Goal: Task Accomplishment & Management: Manage account settings

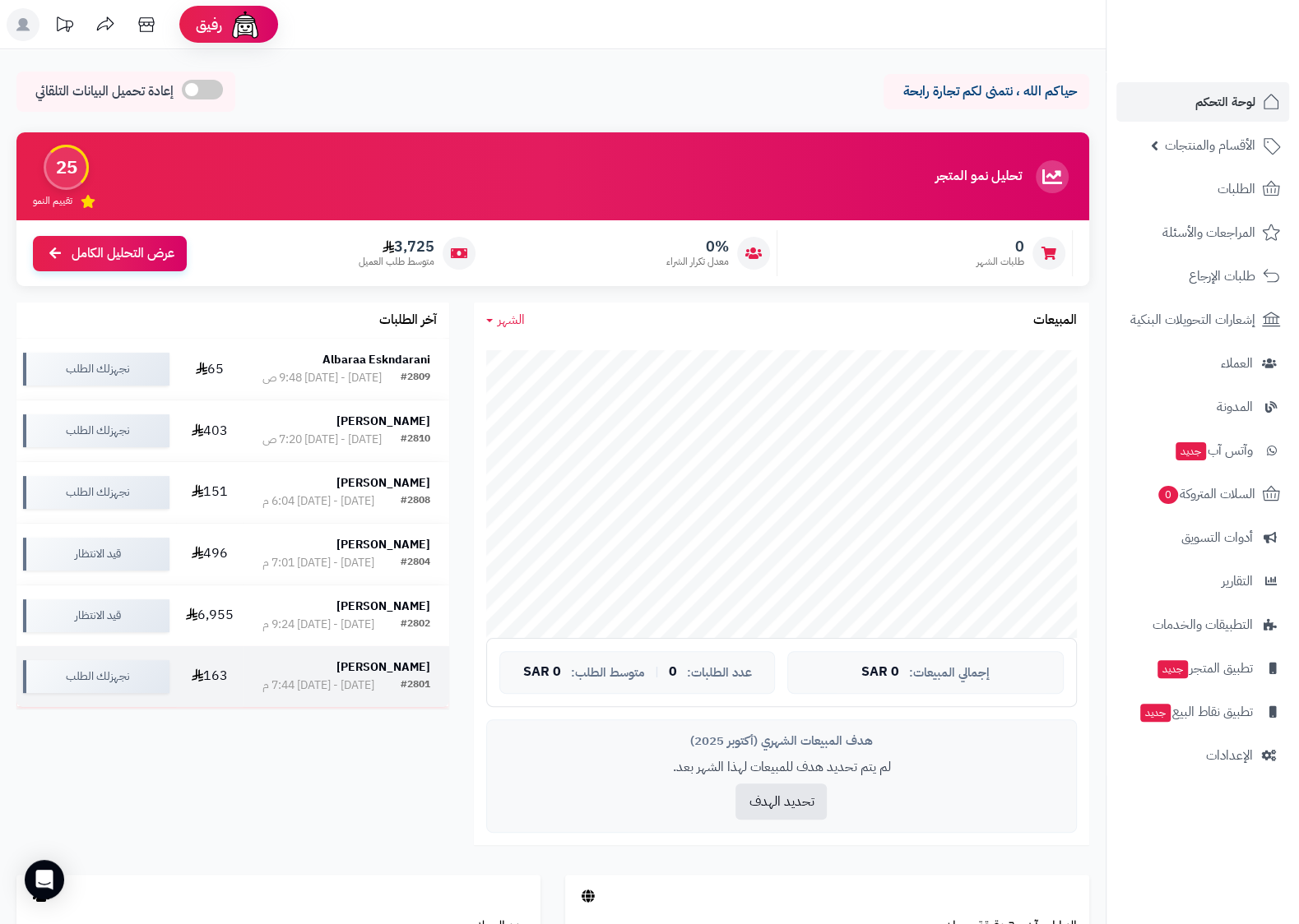
click at [320, 678] on div "[PERSON_NAME]" at bounding box center [345, 668] width 168 height 18
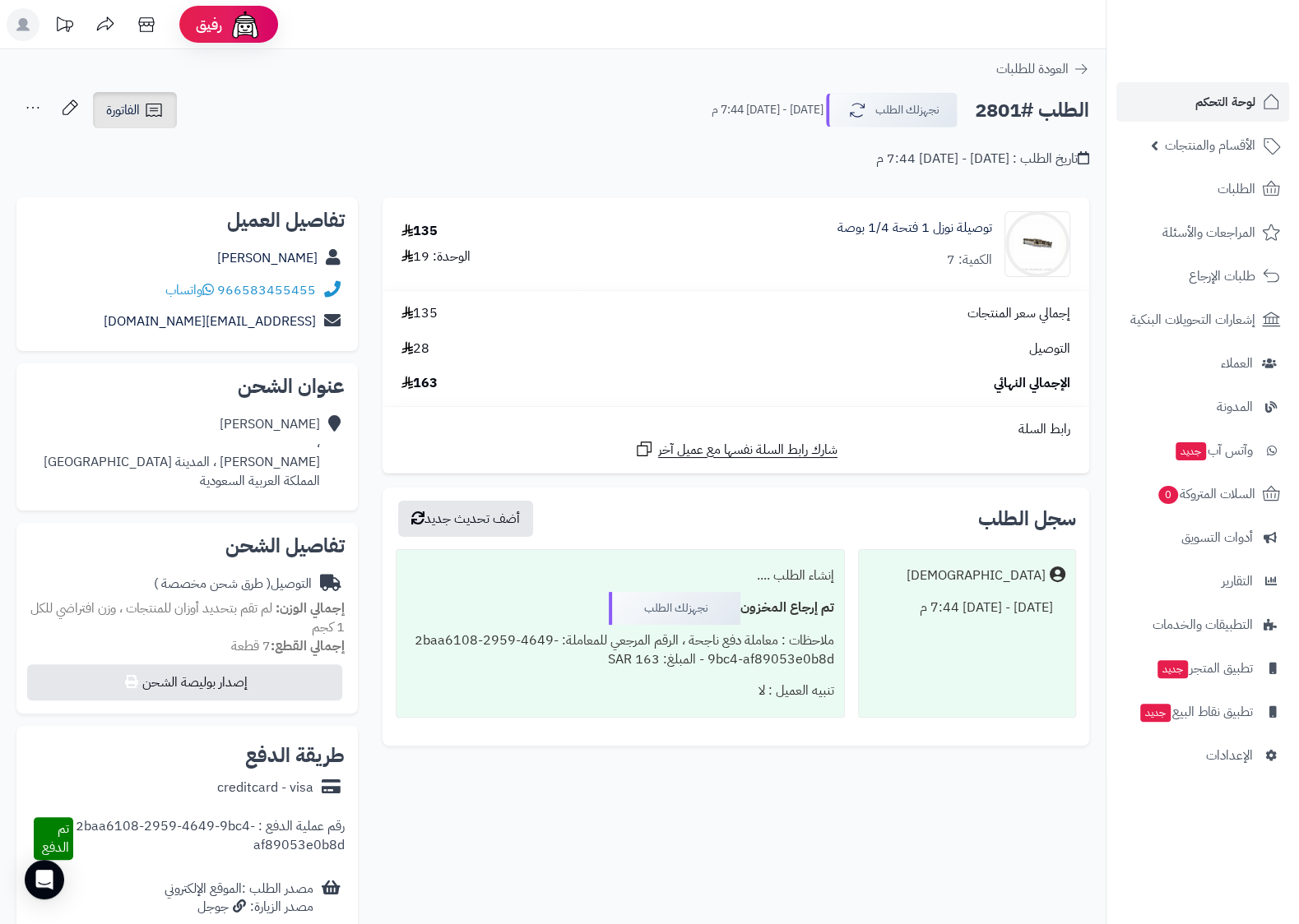
click at [126, 103] on span "الفاتورة" at bounding box center [123, 110] width 34 height 20
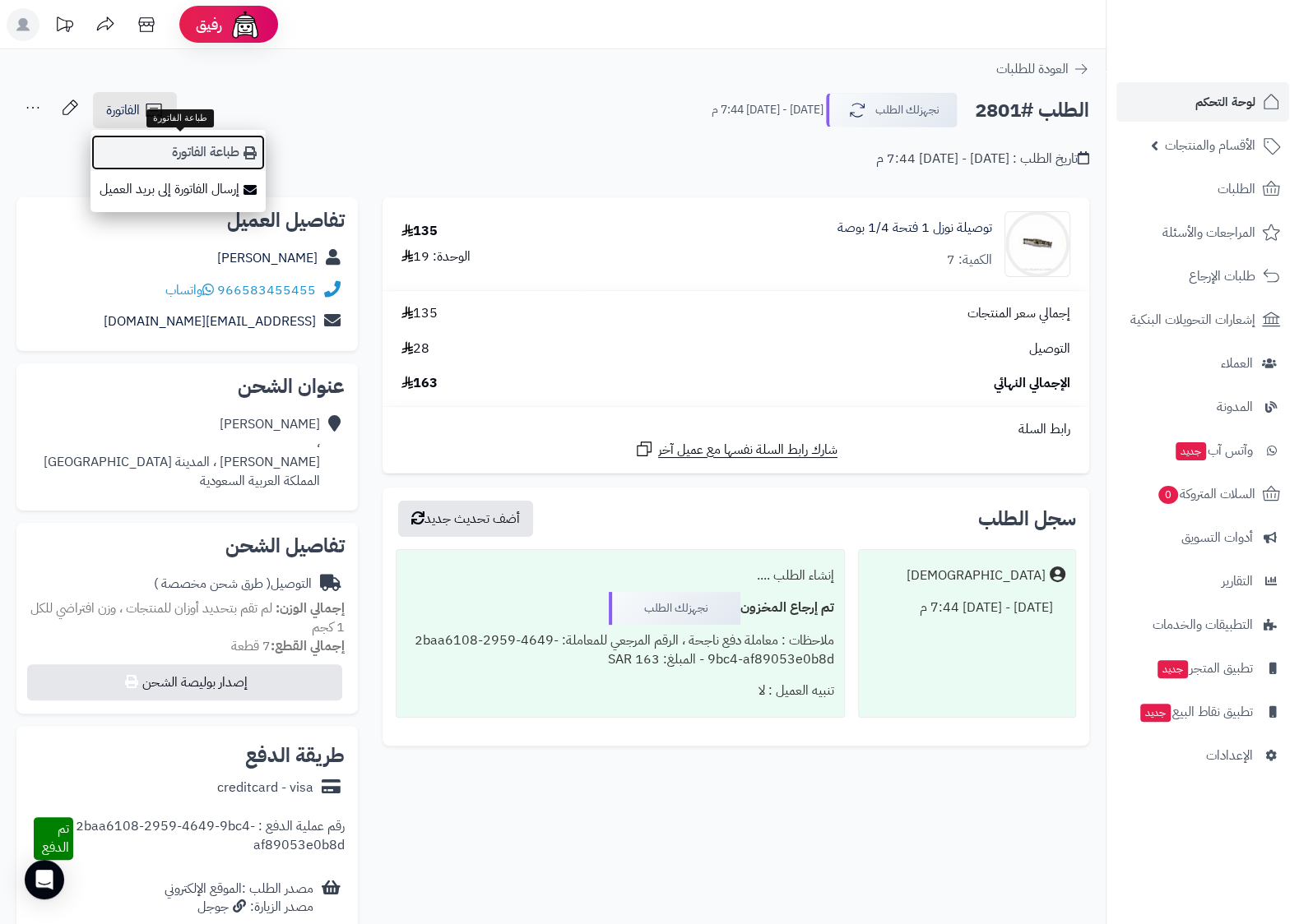
click at [217, 161] on link "طباعة الفاتورة" at bounding box center [178, 152] width 175 height 37
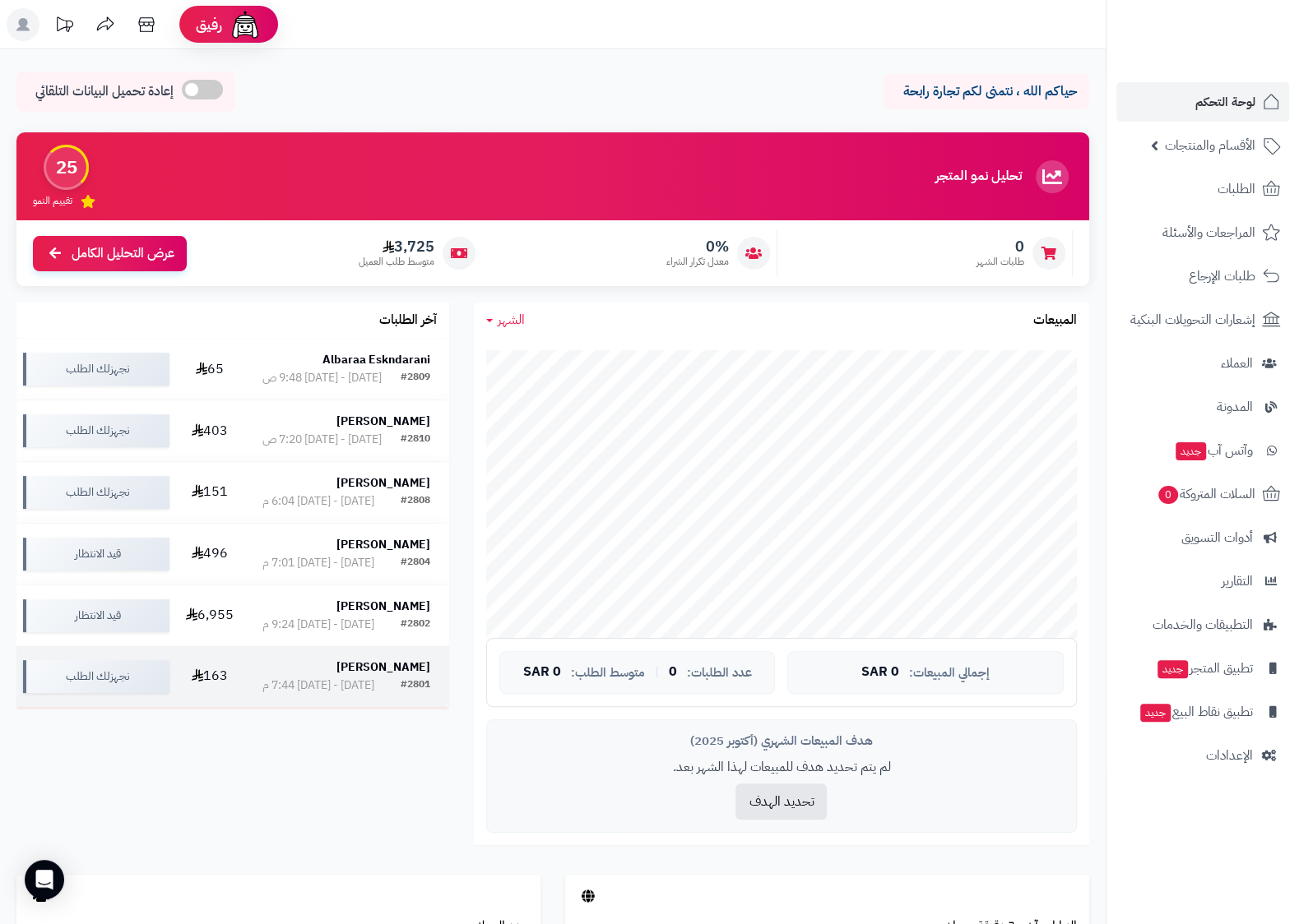
click at [412, 684] on div "#2801" at bounding box center [415, 685] width 29 height 16
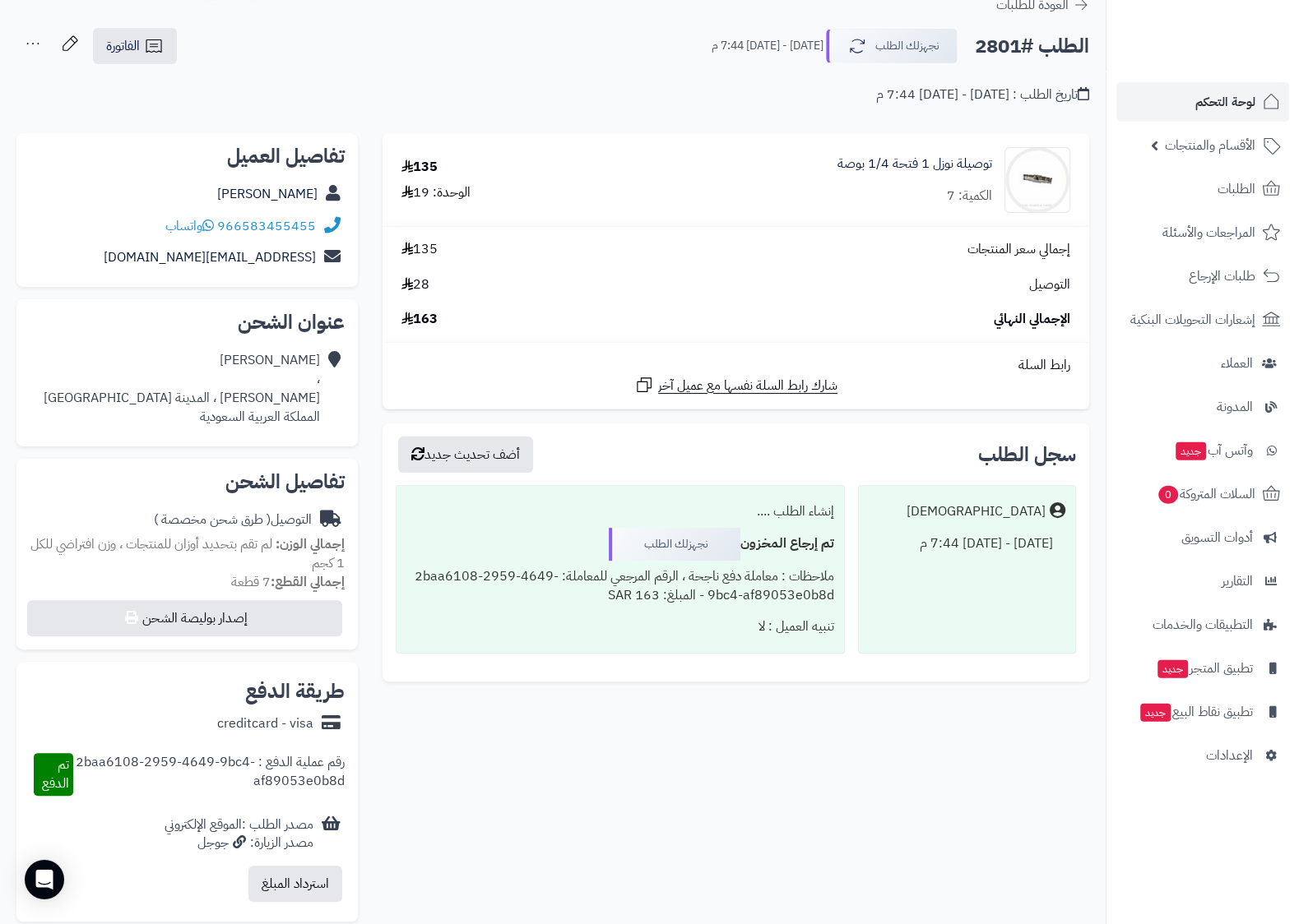
scroll to position [87, 0]
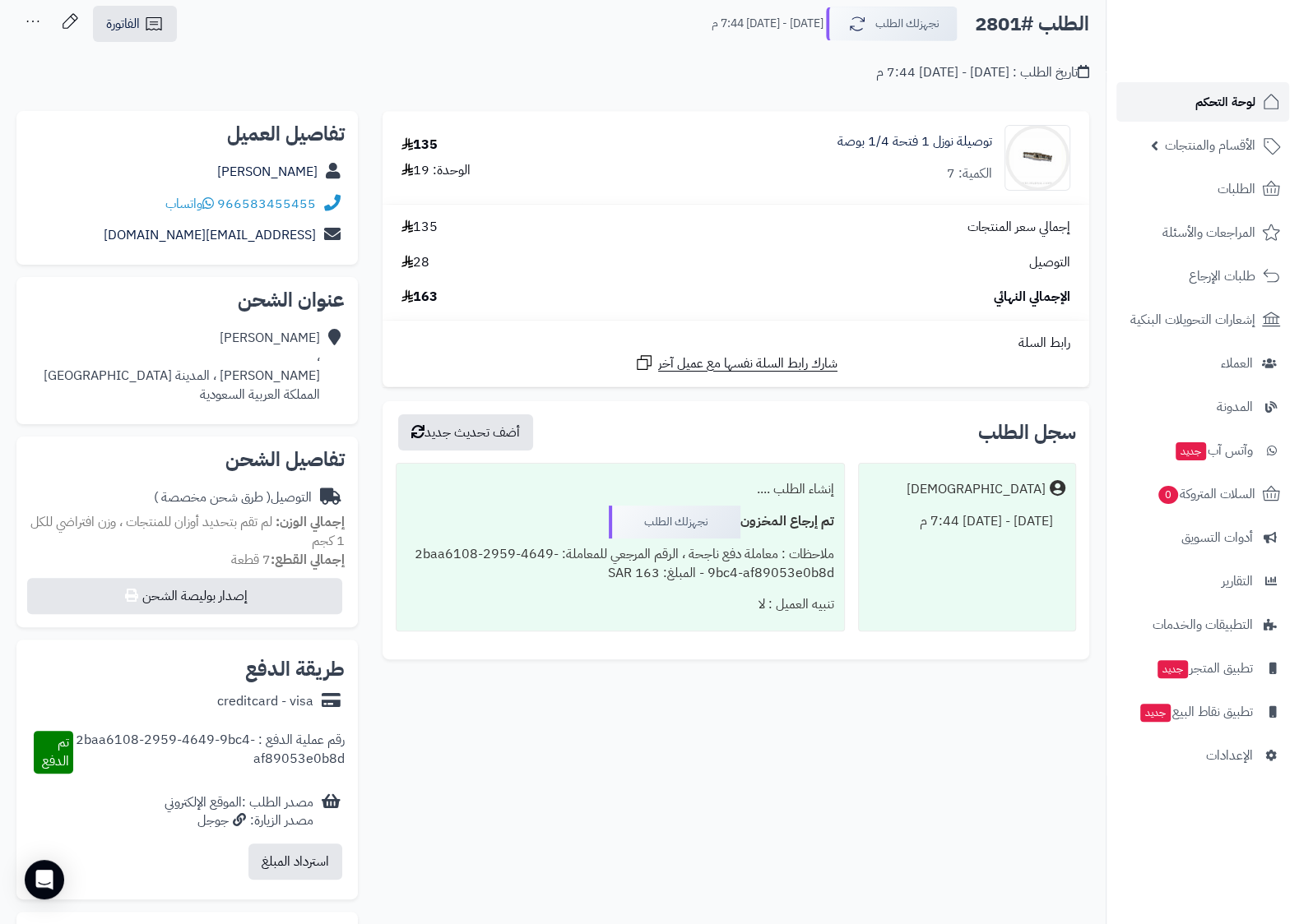
click at [1230, 113] on span "لوحة التحكم" at bounding box center [1225, 101] width 60 height 23
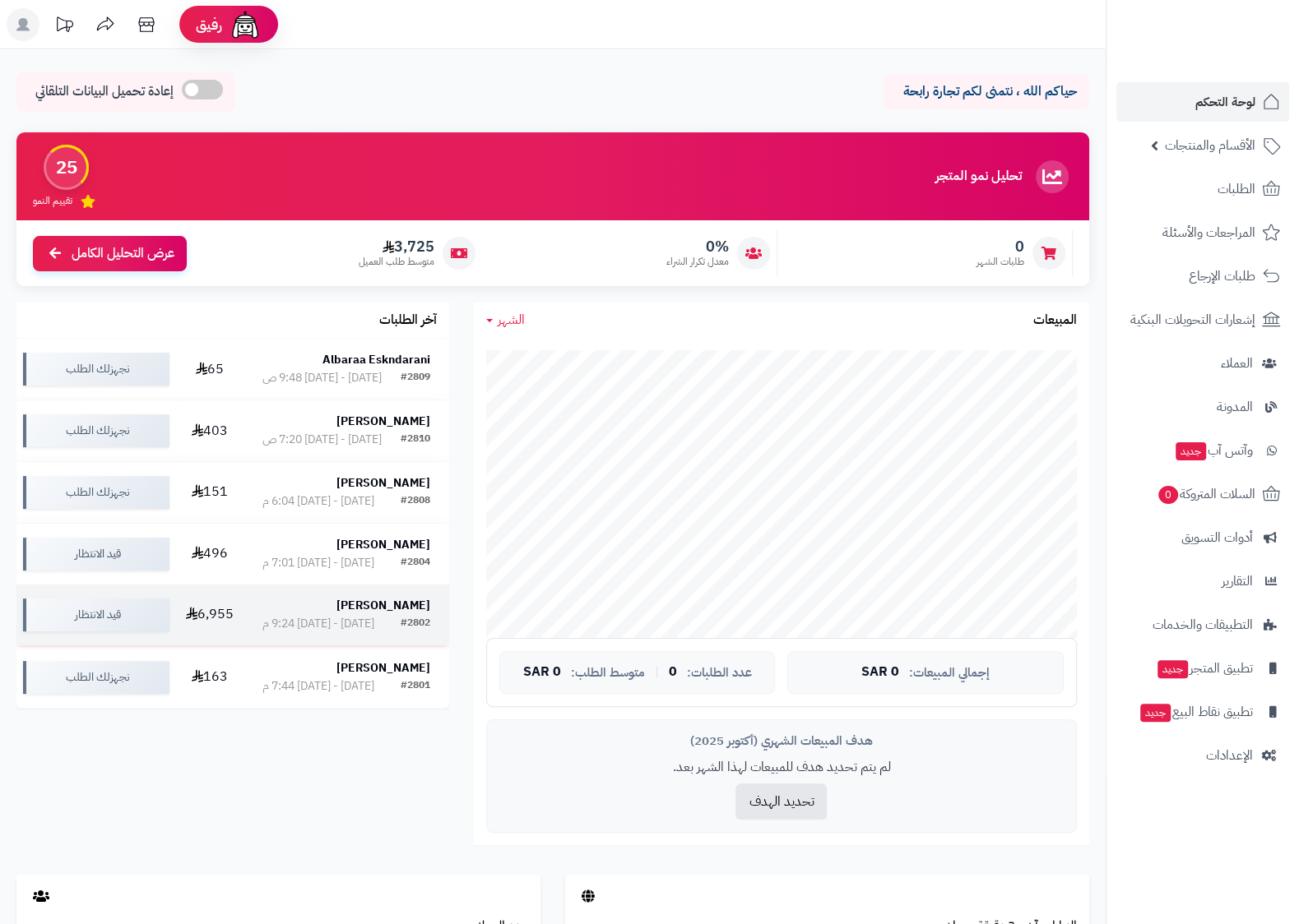
click at [390, 610] on strong "عبدالله الزميع" at bounding box center [383, 605] width 94 height 17
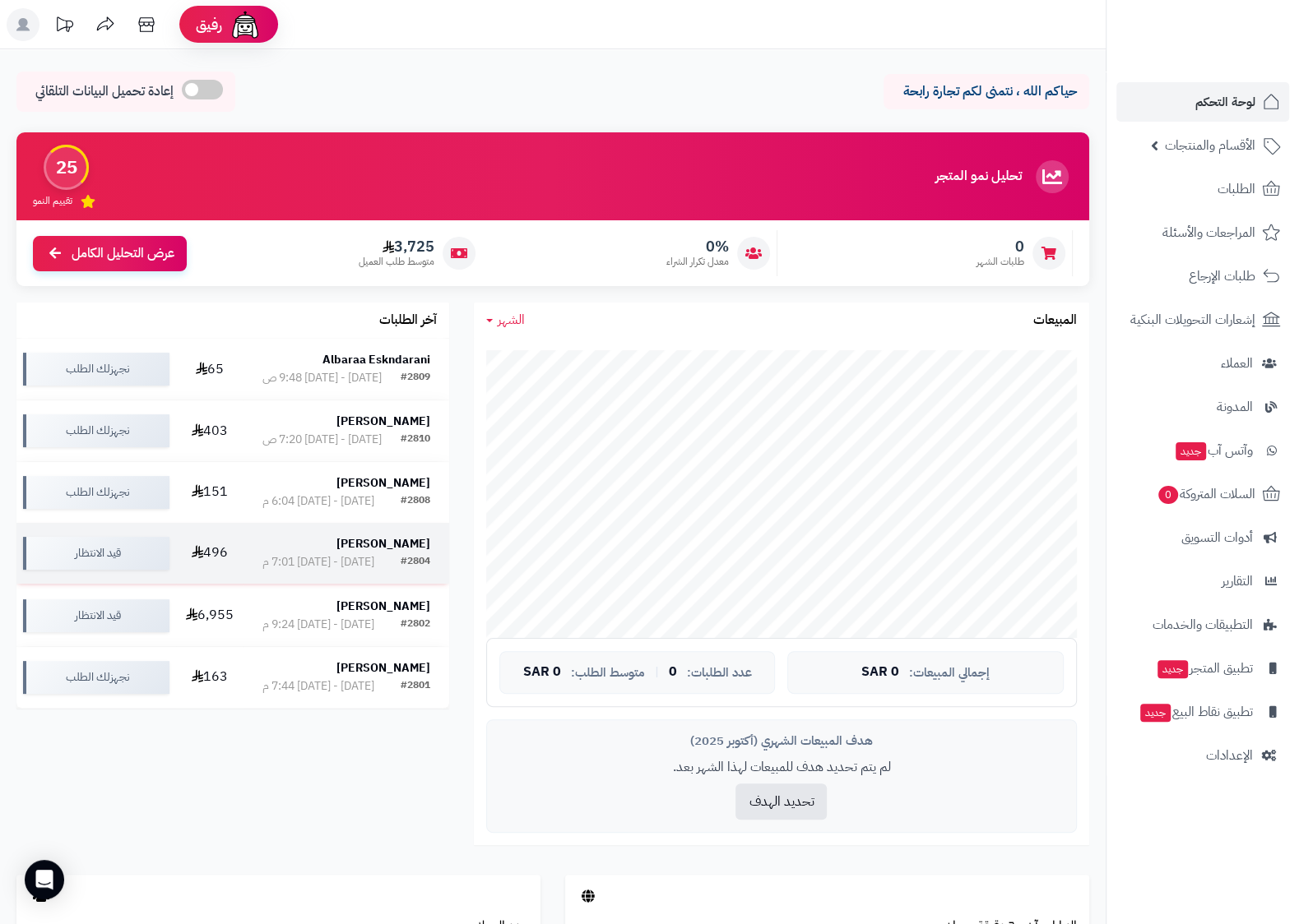
click at [381, 550] on strong "Ahmad Mohammed" at bounding box center [383, 544] width 94 height 17
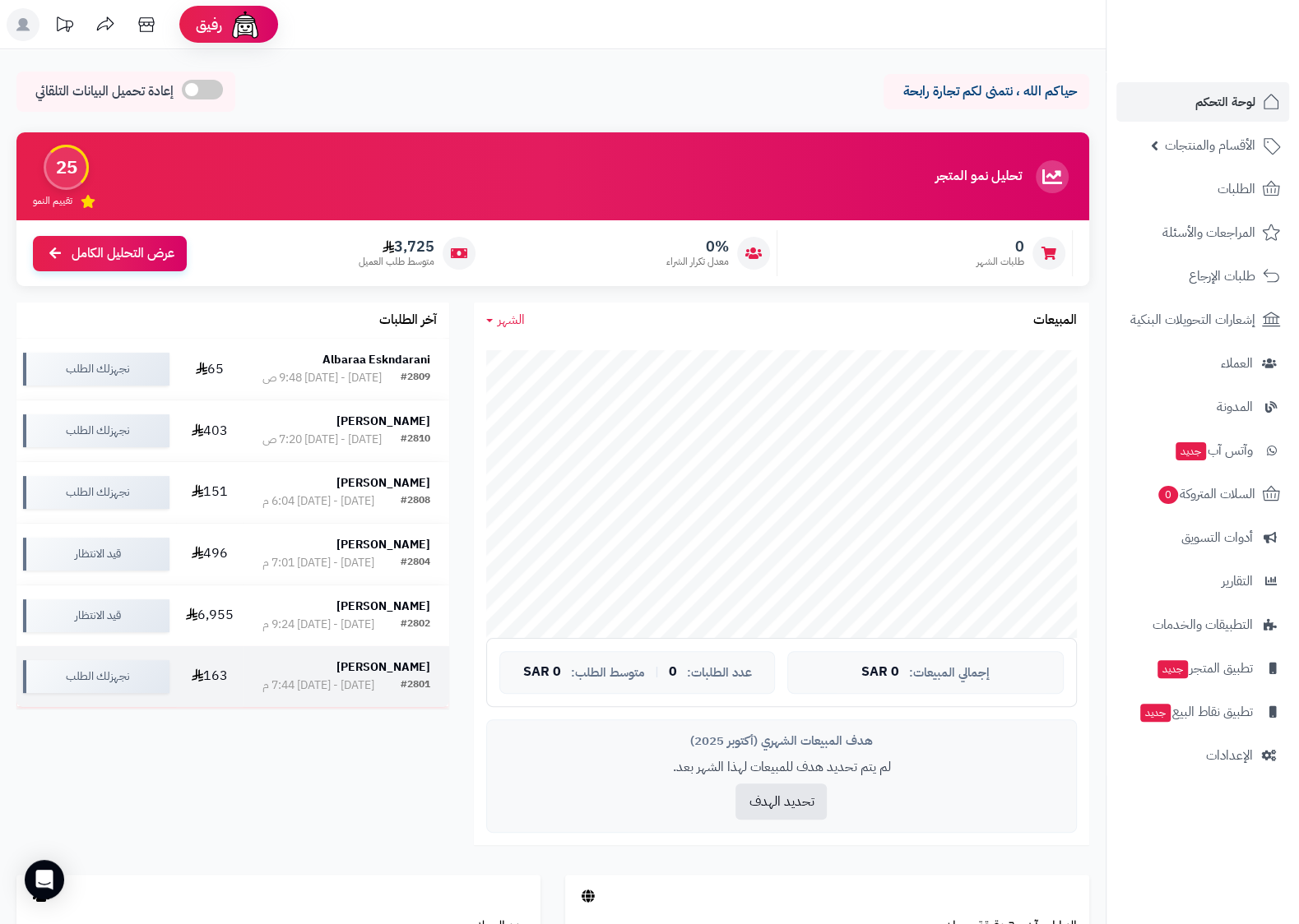
click at [410, 675] on strong "فهد الجابر" at bounding box center [383, 667] width 94 height 17
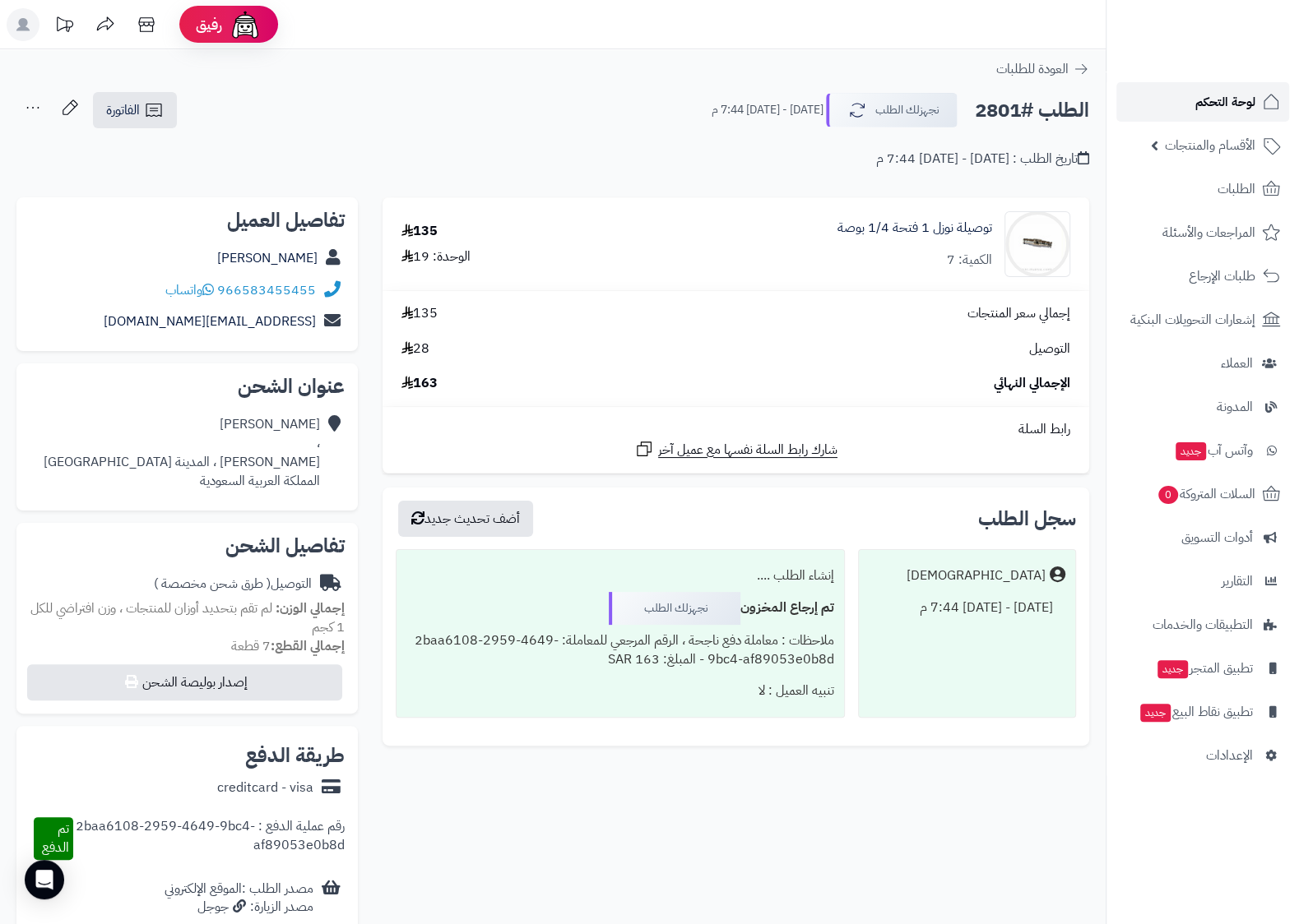
click at [1246, 101] on span "لوحة التحكم" at bounding box center [1225, 101] width 60 height 23
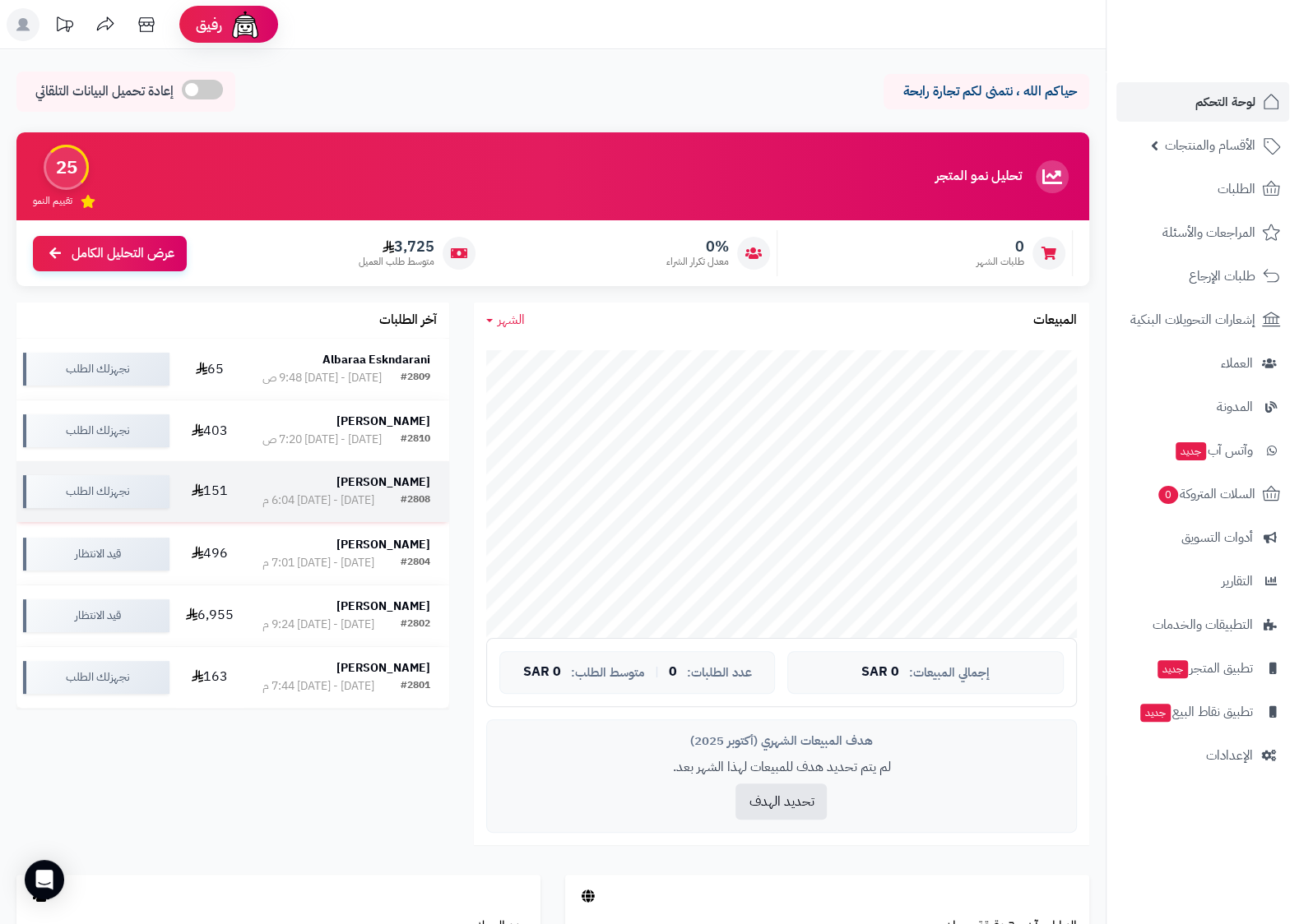
click at [389, 490] on strong "[PERSON_NAME]" at bounding box center [383, 483] width 94 height 17
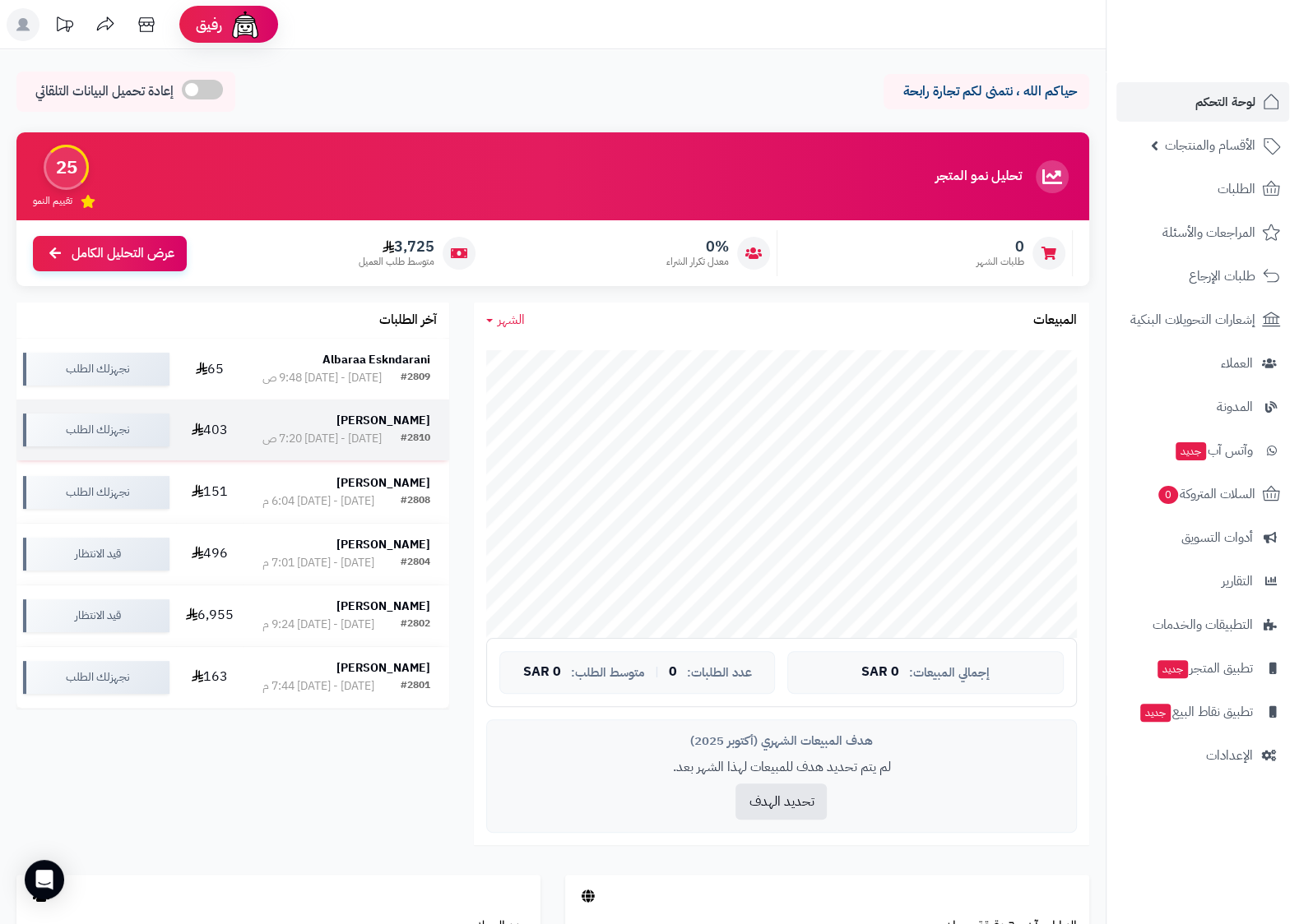
click at [349, 429] on div "عبده فرساني" at bounding box center [345, 421] width 168 height 16
